Goal: Find specific page/section: Find specific page/section

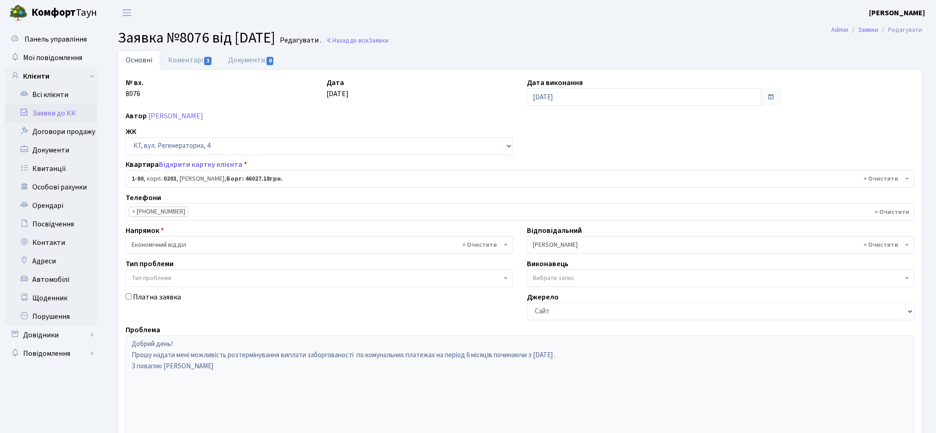
select select "80"
click at [191, 66] on link "Коментарі 1" at bounding box center [190, 59] width 60 height 19
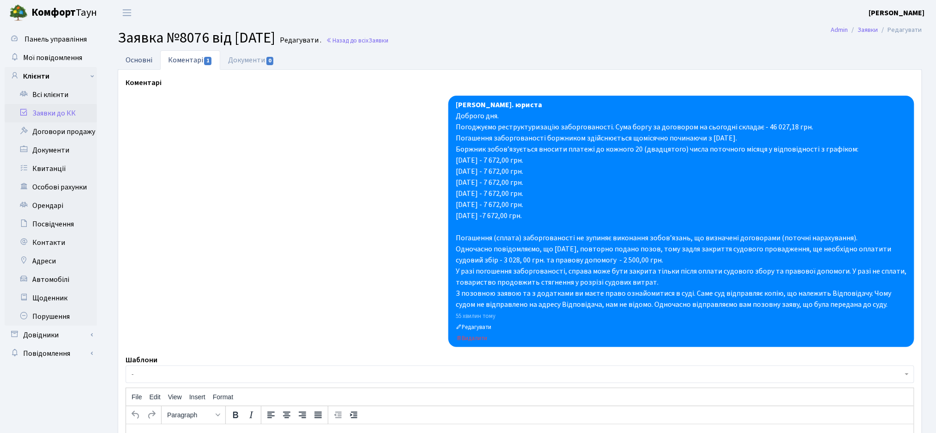
click at [140, 61] on link "Основні" at bounding box center [139, 59] width 43 height 19
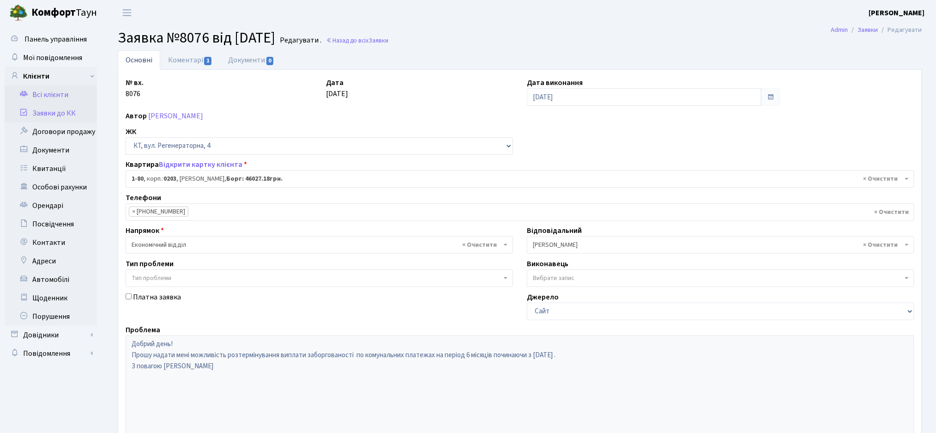
click at [41, 95] on link "Всі клієнти" at bounding box center [51, 94] width 92 height 18
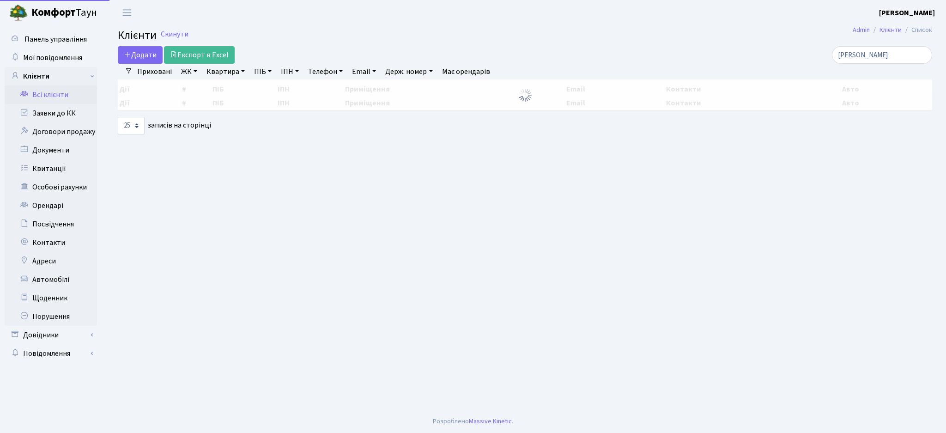
select select "25"
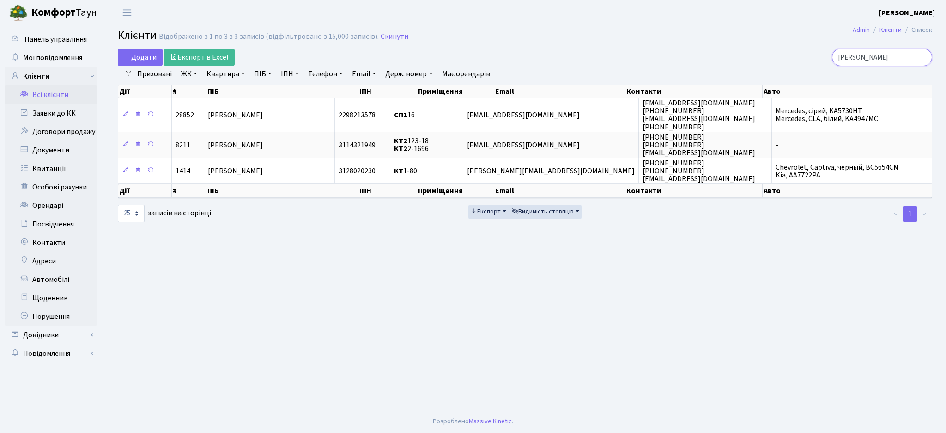
drag, startPoint x: 881, startPoint y: 55, endPoint x: 765, endPoint y: 61, distance: 116.6
click at [779, 55] on div "урсу" at bounding box center [801, 58] width 262 height 18
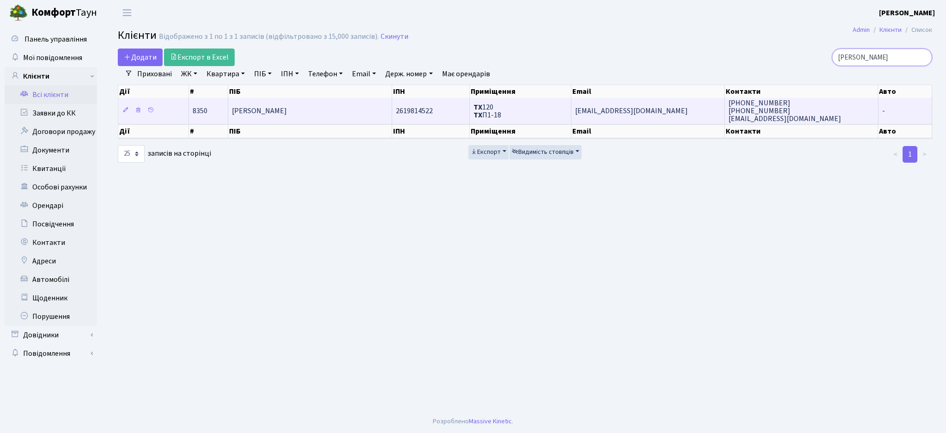
type input "олійник іри"
click at [364, 115] on td "Олійник Ірина Анатоліївна" at bounding box center [310, 110] width 164 height 25
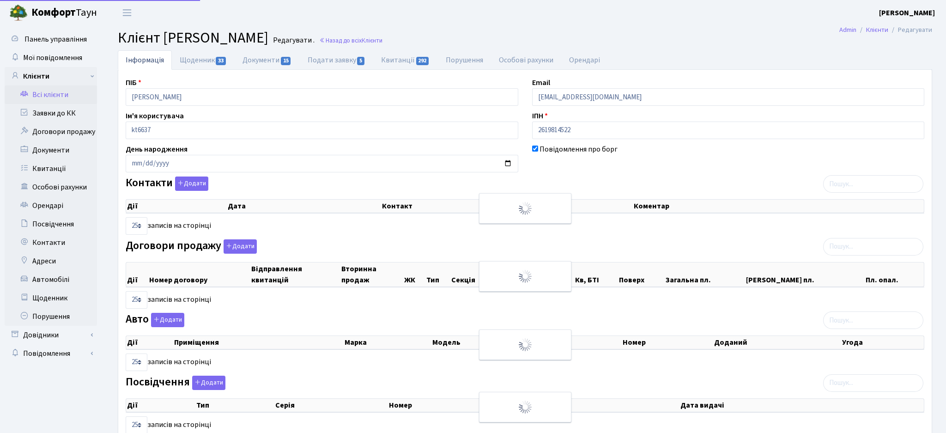
select select "25"
